Goal: Check status: Check status

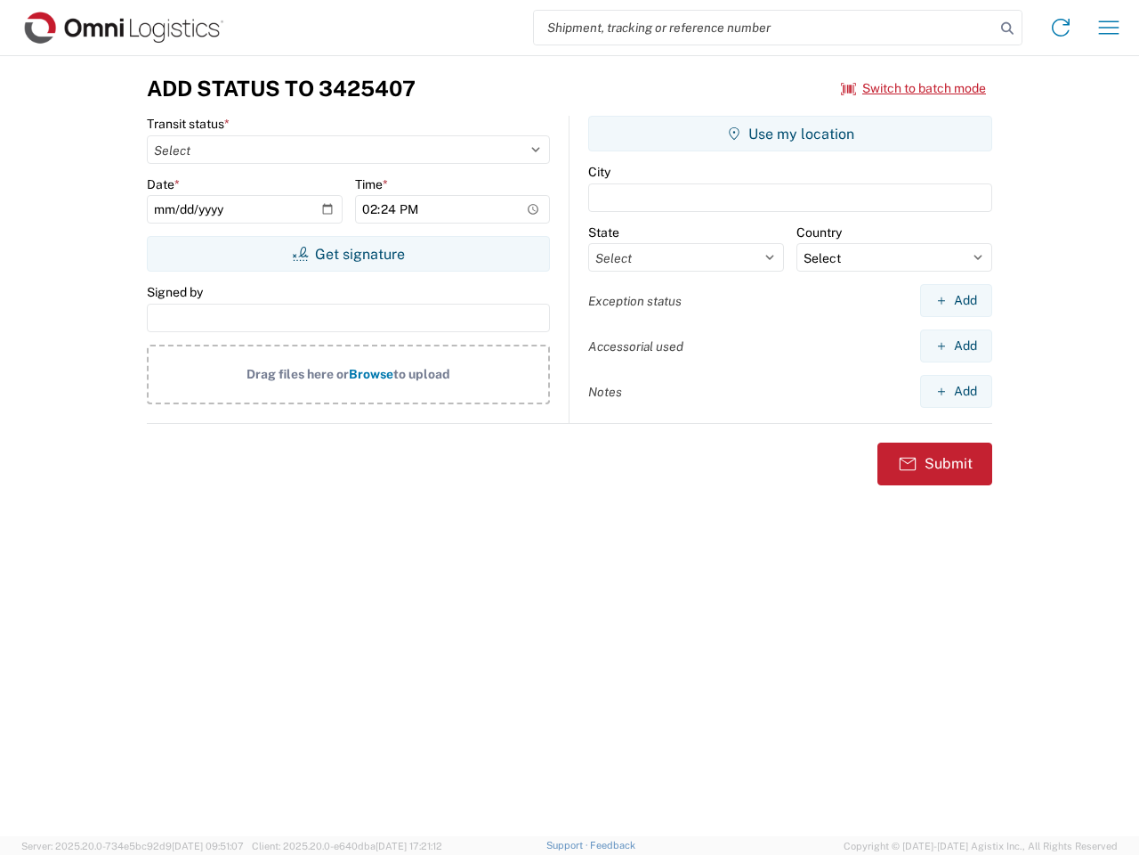
click at [765, 28] on input "search" at bounding box center [764, 28] width 461 height 34
click at [1008, 28] on icon at bounding box center [1007, 28] width 25 height 25
click at [1061, 28] on icon at bounding box center [1061, 27] width 28 height 28
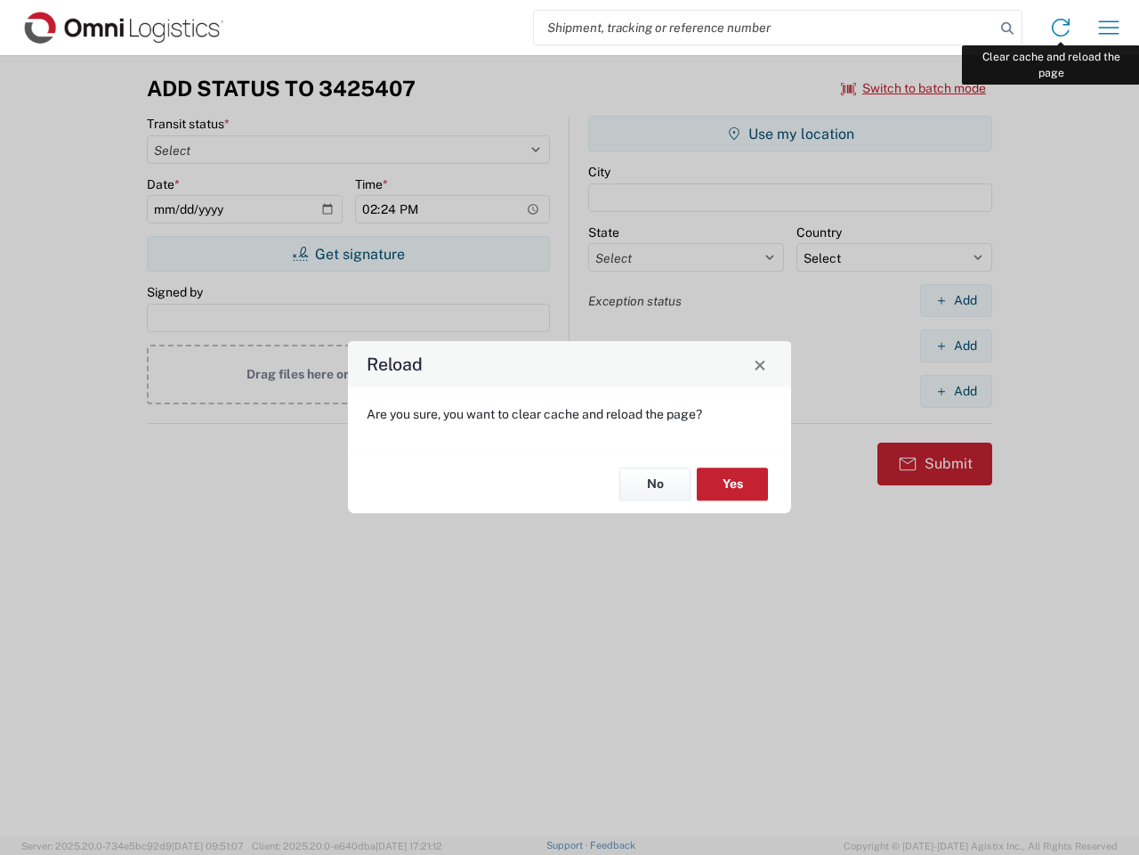
click at [1109, 28] on div "Reload Are you sure, you want to clear cache and reload the page? No Yes" at bounding box center [569, 427] width 1139 height 855
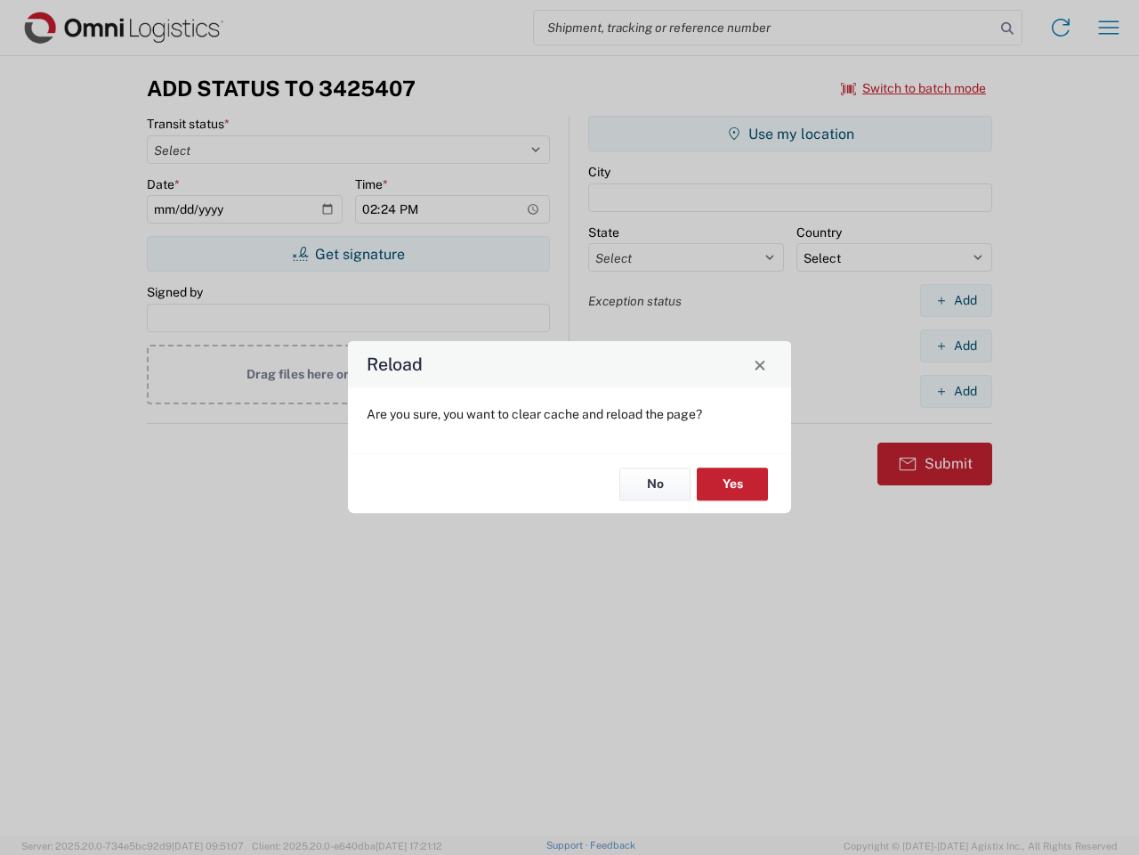
click at [914, 88] on div "Reload Are you sure, you want to clear cache and reload the page? No Yes" at bounding box center [569, 427] width 1139 height 855
click at [348, 254] on div "Reload Are you sure, you want to clear cache and reload the page? No Yes" at bounding box center [569, 427] width 1139 height 855
click at [790, 134] on div "Reload Are you sure, you want to clear cache and reload the page? No Yes" at bounding box center [569, 427] width 1139 height 855
click at [956, 300] on div "Reload Are you sure, you want to clear cache and reload the page? No Yes" at bounding box center [569, 427] width 1139 height 855
click at [956, 345] on div "Reload Are you sure, you want to clear cache and reload the page? No Yes" at bounding box center [569, 427] width 1139 height 855
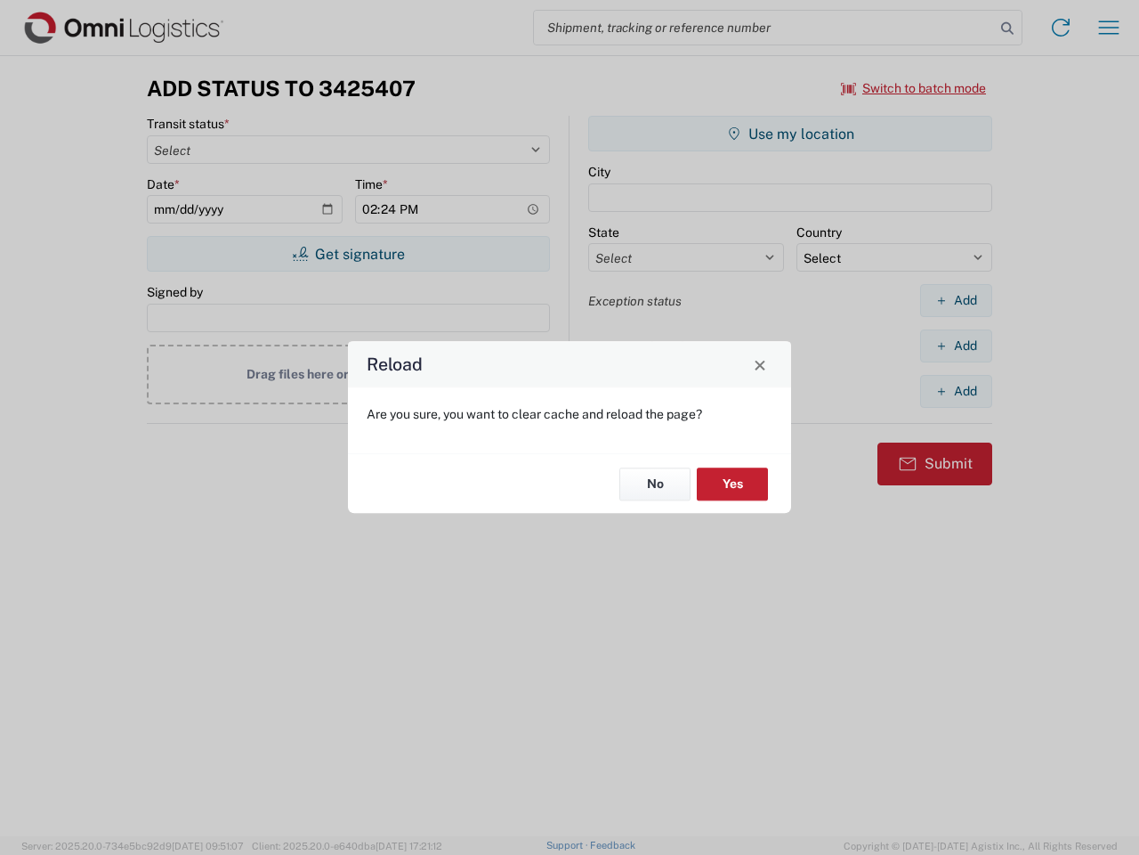
click at [956, 391] on div "Reload Are you sure, you want to clear cache and reload the page? No Yes" at bounding box center [569, 427] width 1139 height 855
